Goal: Find contact information: Find contact information

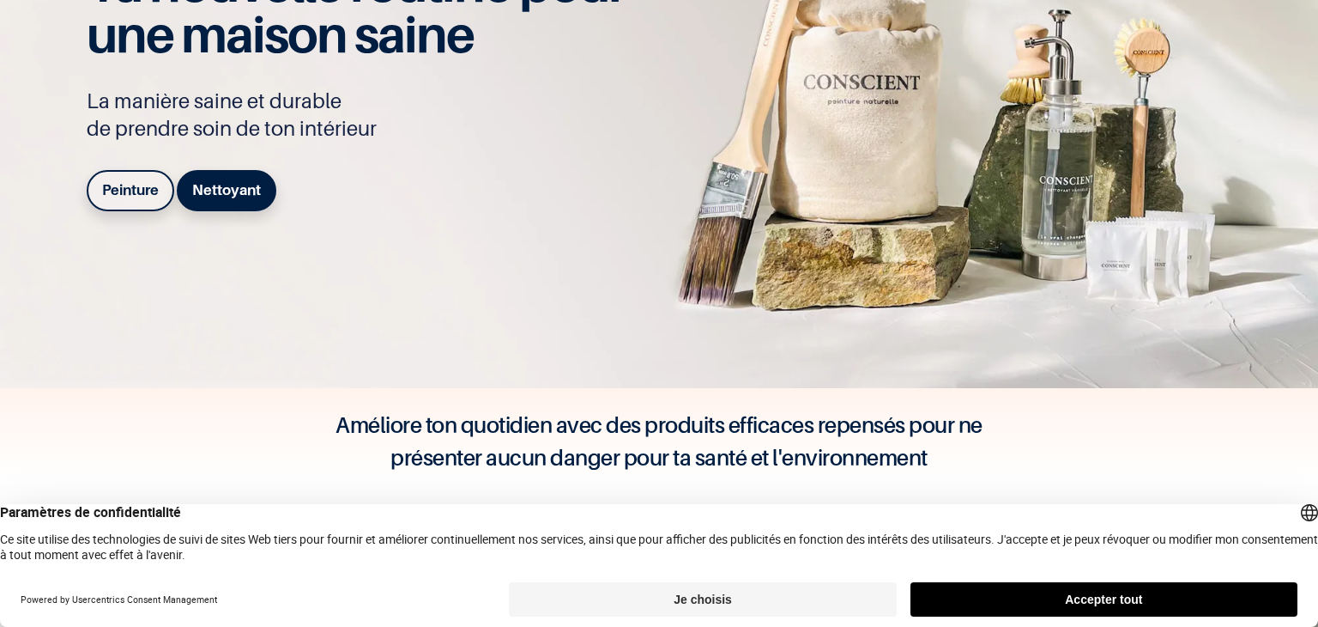
scroll to position [172, 0]
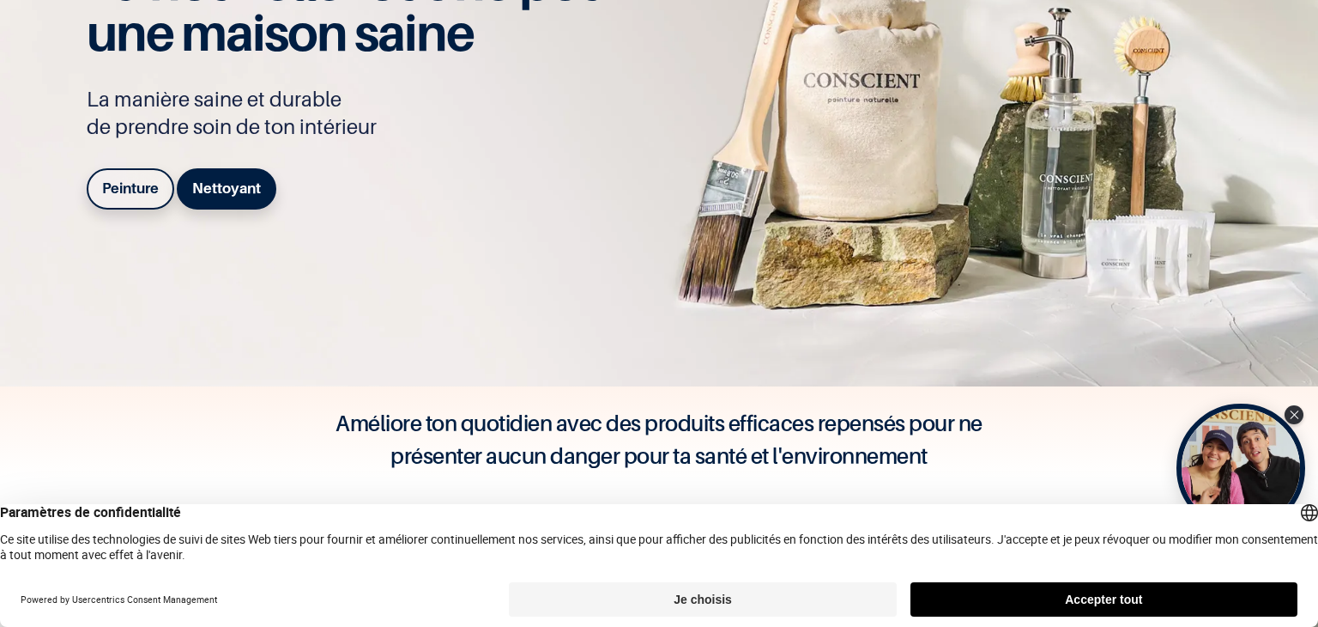
click at [1161, 598] on button "Accepter tout" at bounding box center [1104, 599] width 387 height 34
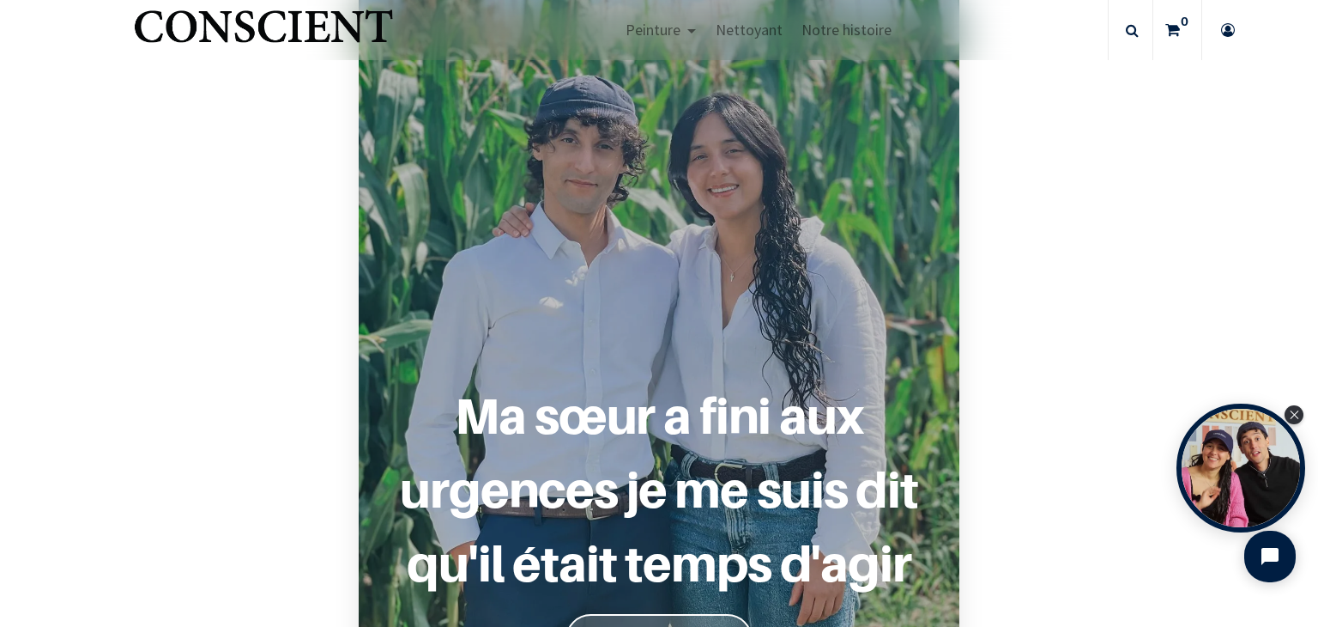
scroll to position [944, 0]
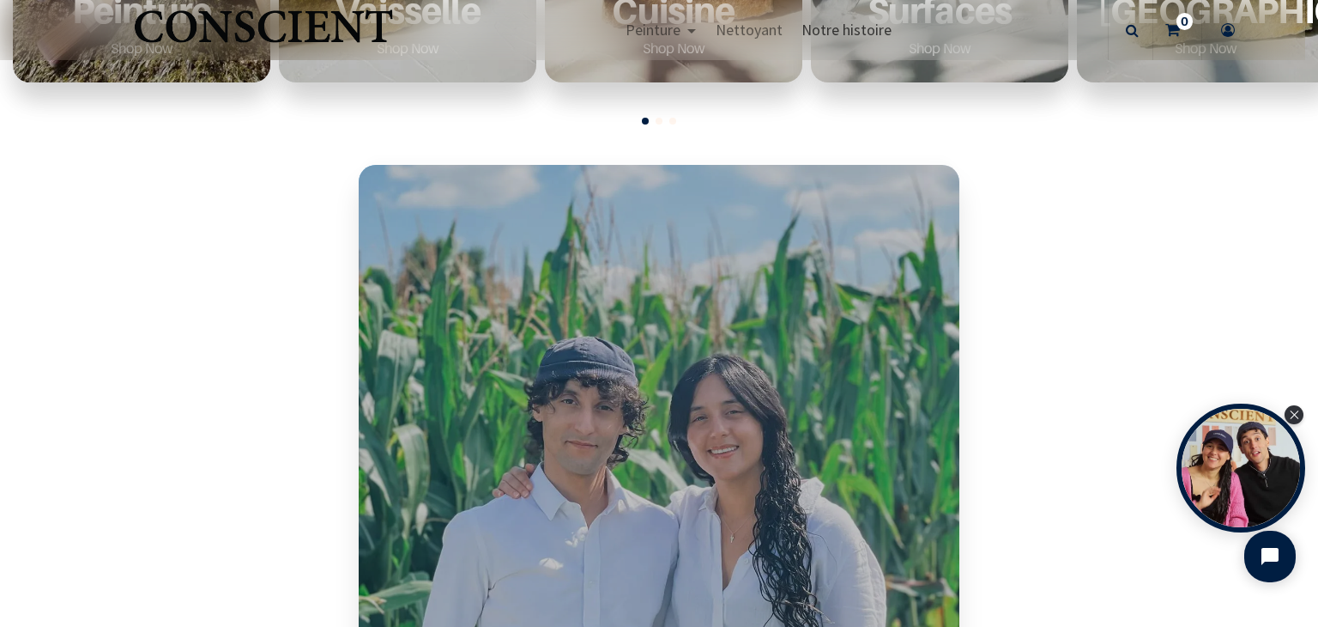
click at [850, 36] on span "Notre histoire" at bounding box center [847, 30] width 90 height 20
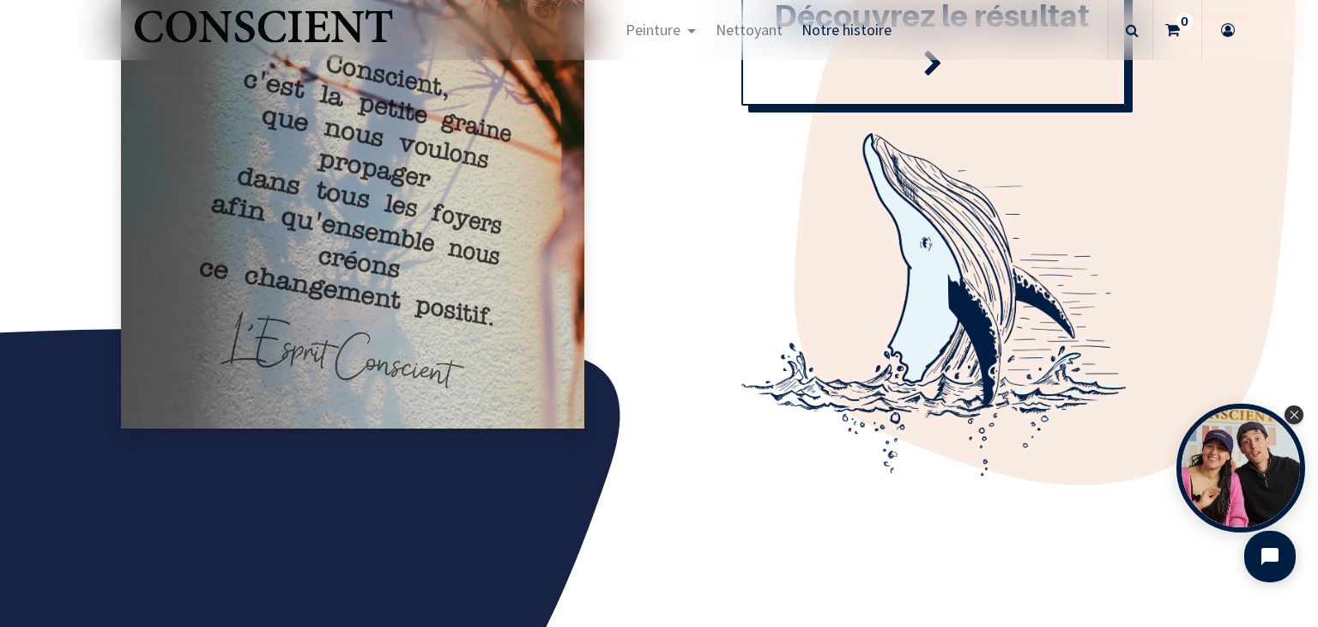
scroll to position [1888, 0]
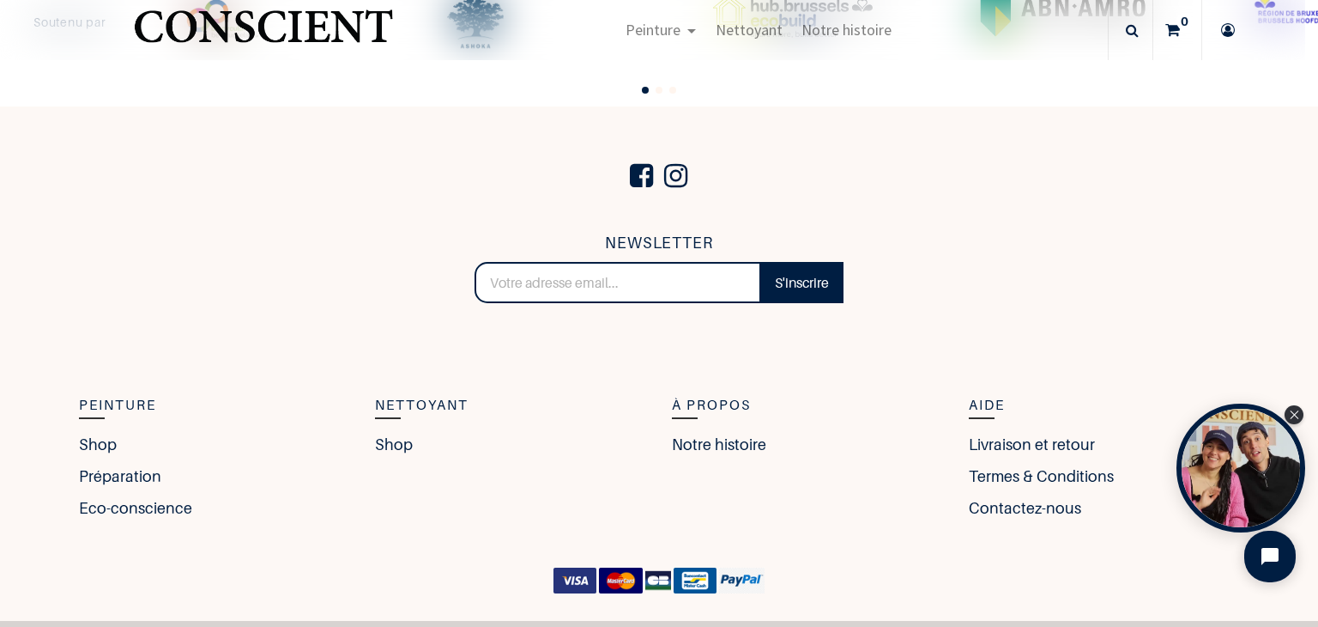
scroll to position [3736, 0]
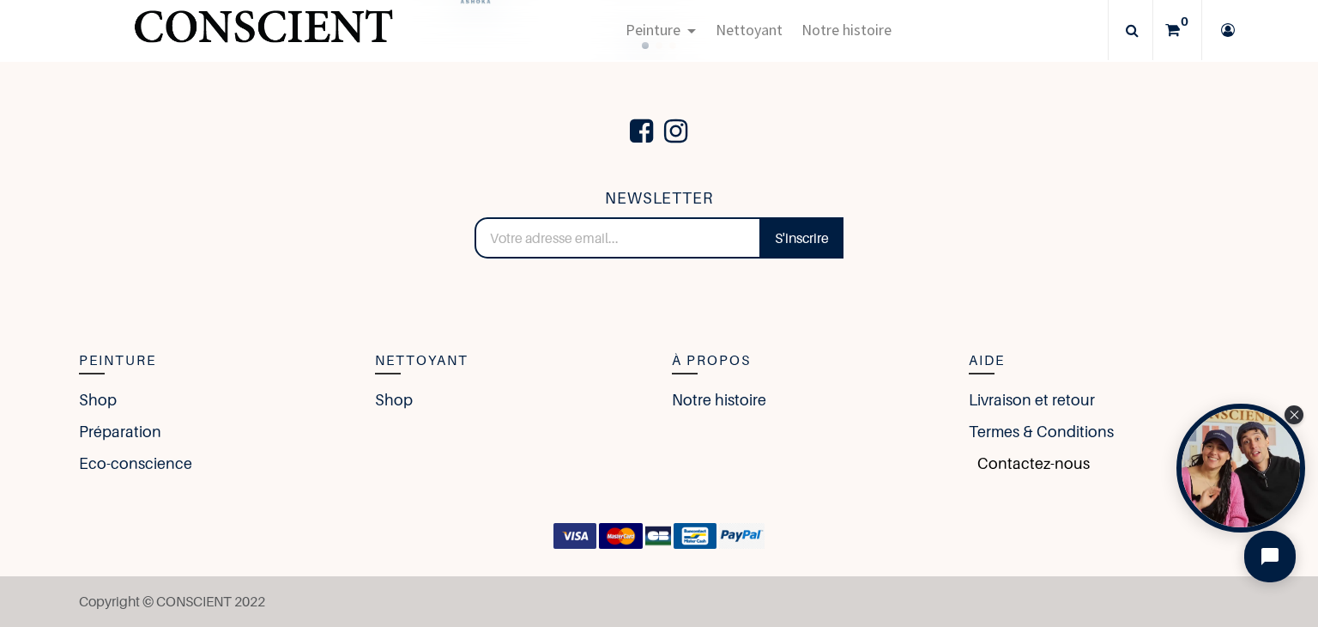
click at [996, 461] on link "Contactez-nous" at bounding box center [1029, 463] width 121 height 23
